Goal: Information Seeking & Learning: Learn about a topic

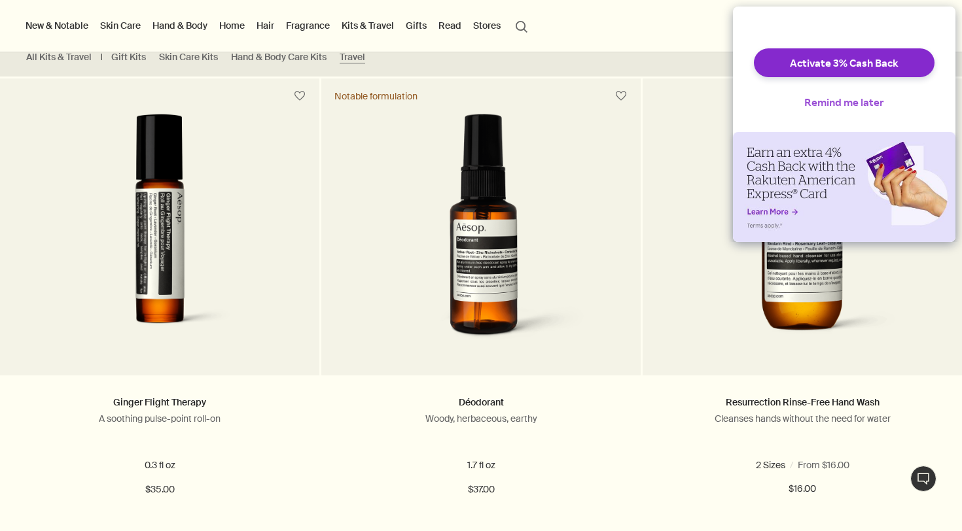
click at [856, 113] on button "Remind me later" at bounding box center [843, 102] width 101 height 29
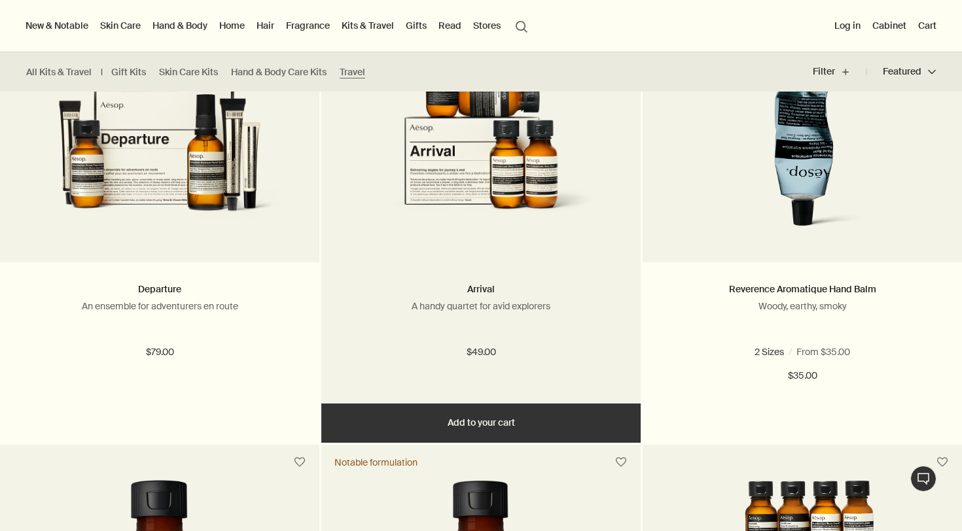
scroll to position [1839, 0]
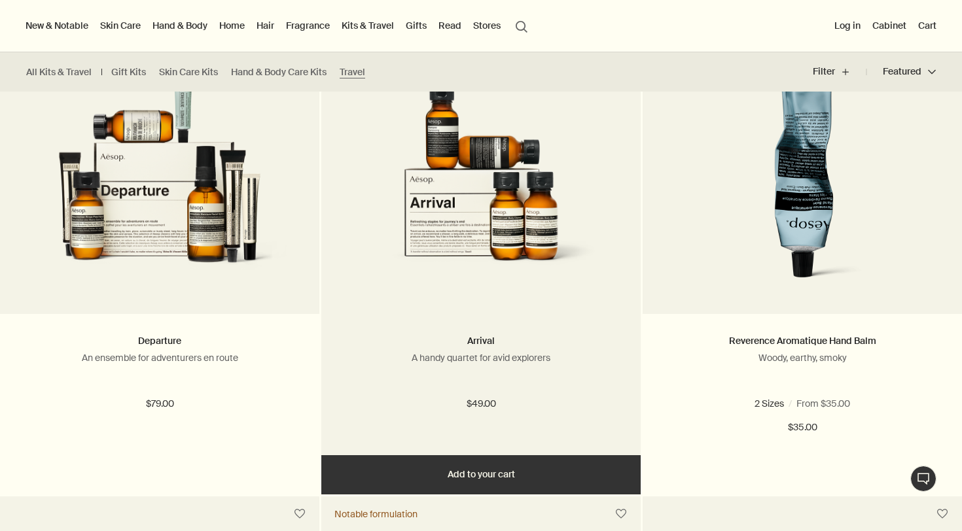
click at [474, 235] on img at bounding box center [480, 173] width 277 height 242
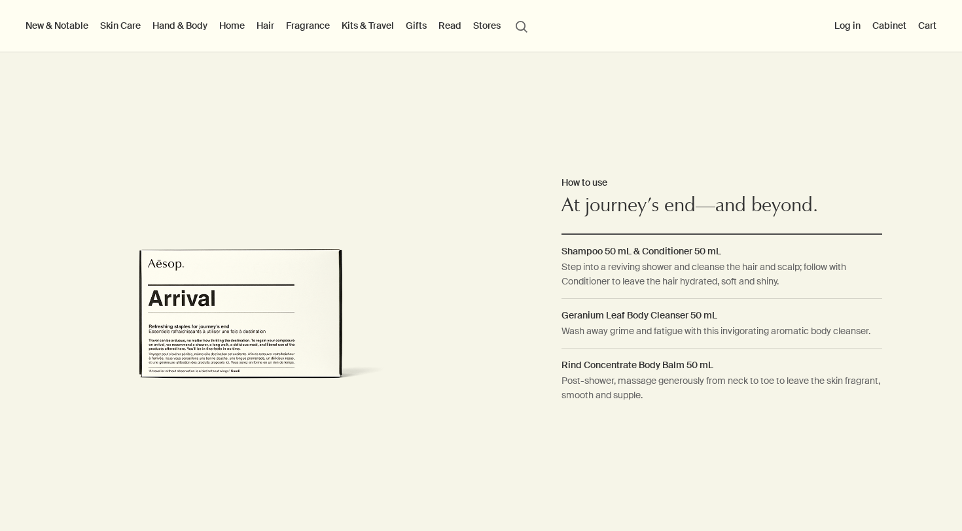
scroll to position [819, 0]
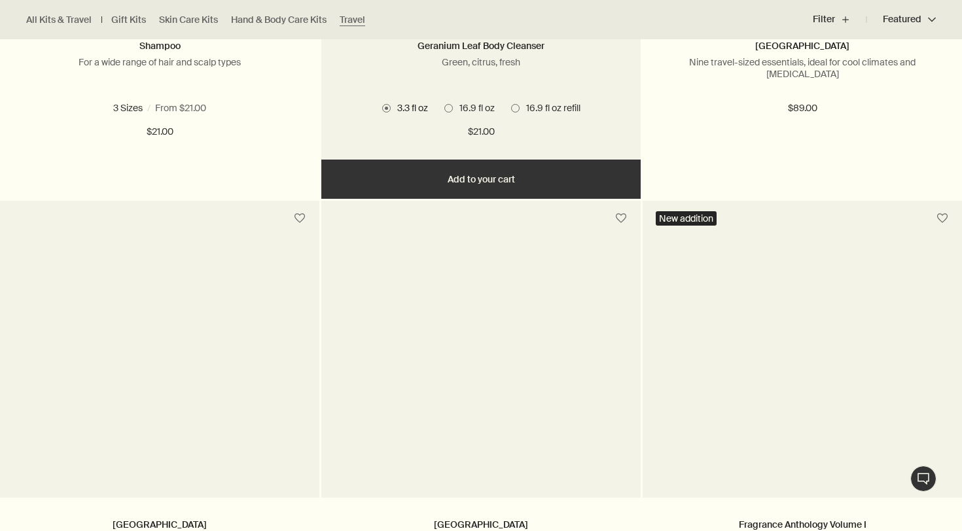
scroll to position [2669, 0]
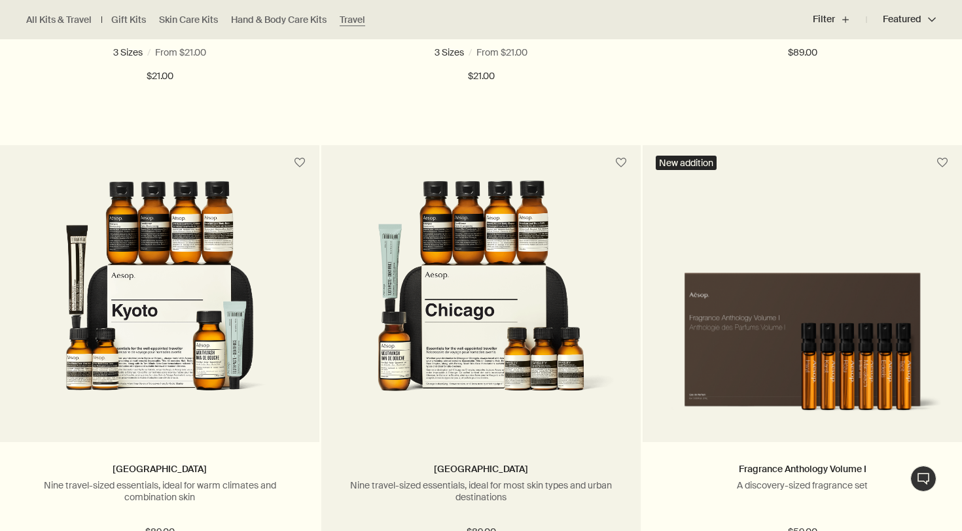
click at [413, 250] on img at bounding box center [480, 302] width 277 height 242
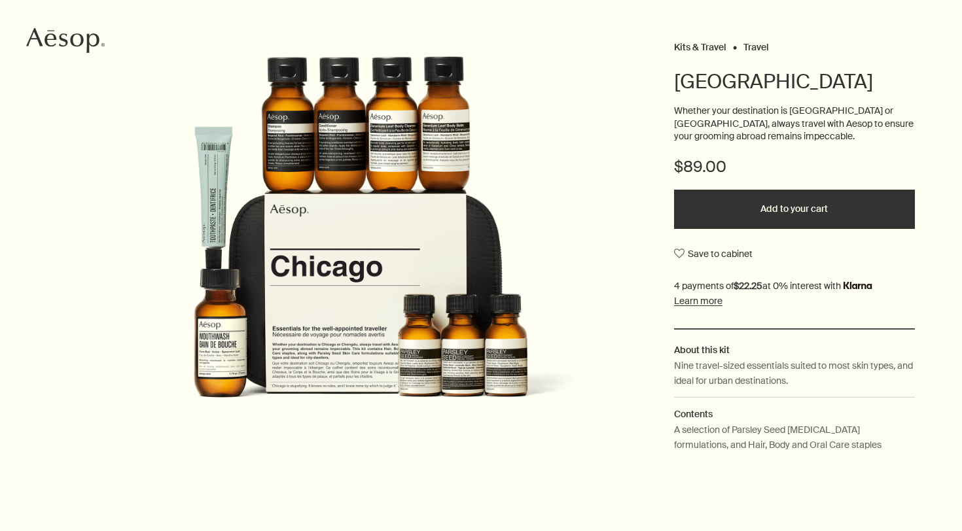
scroll to position [75, 0]
